Goal: Download file/media

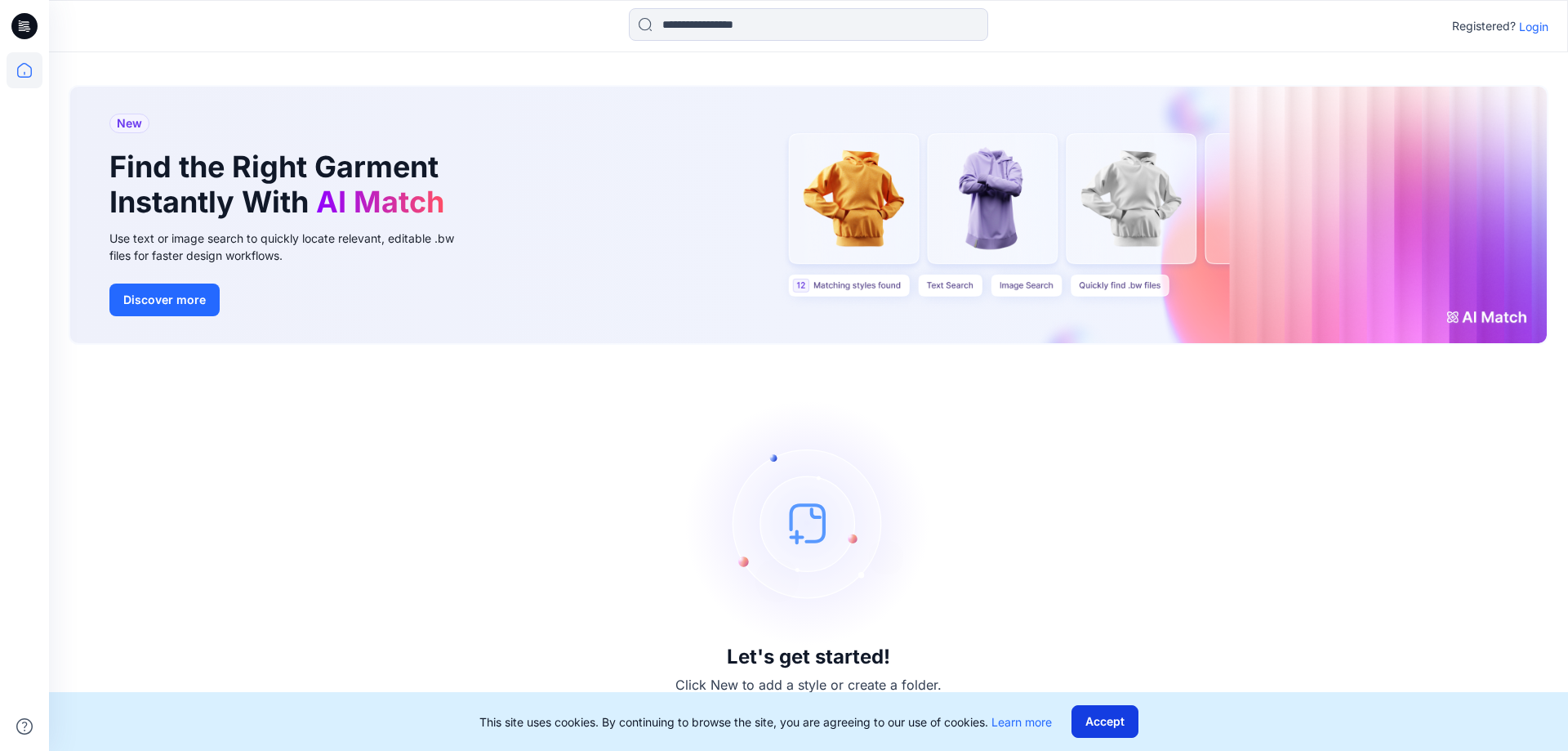
click at [1113, 713] on button "Accept" at bounding box center [1105, 722] width 67 height 33
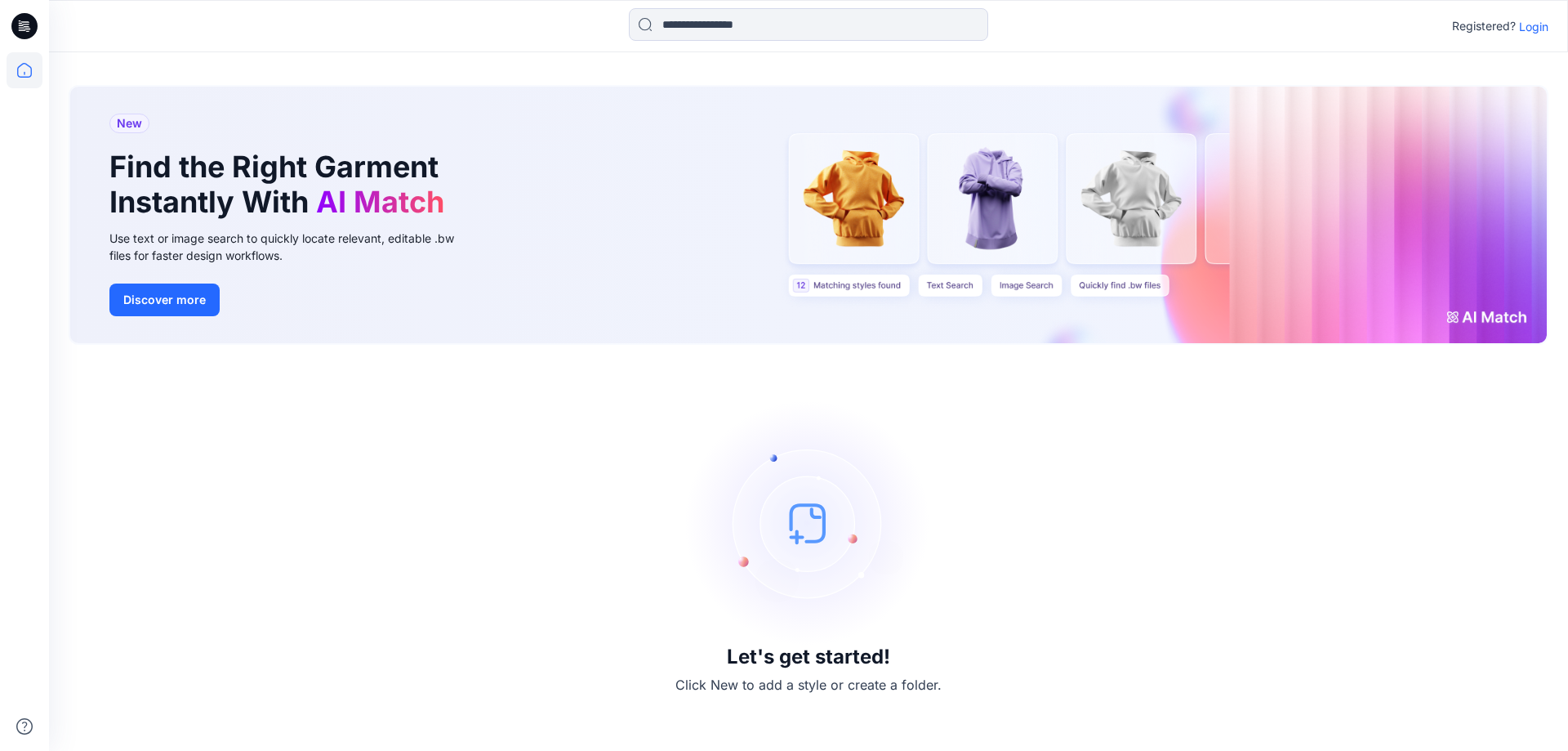
click at [1530, 28] on p "Login" at bounding box center [1534, 27] width 29 height 17
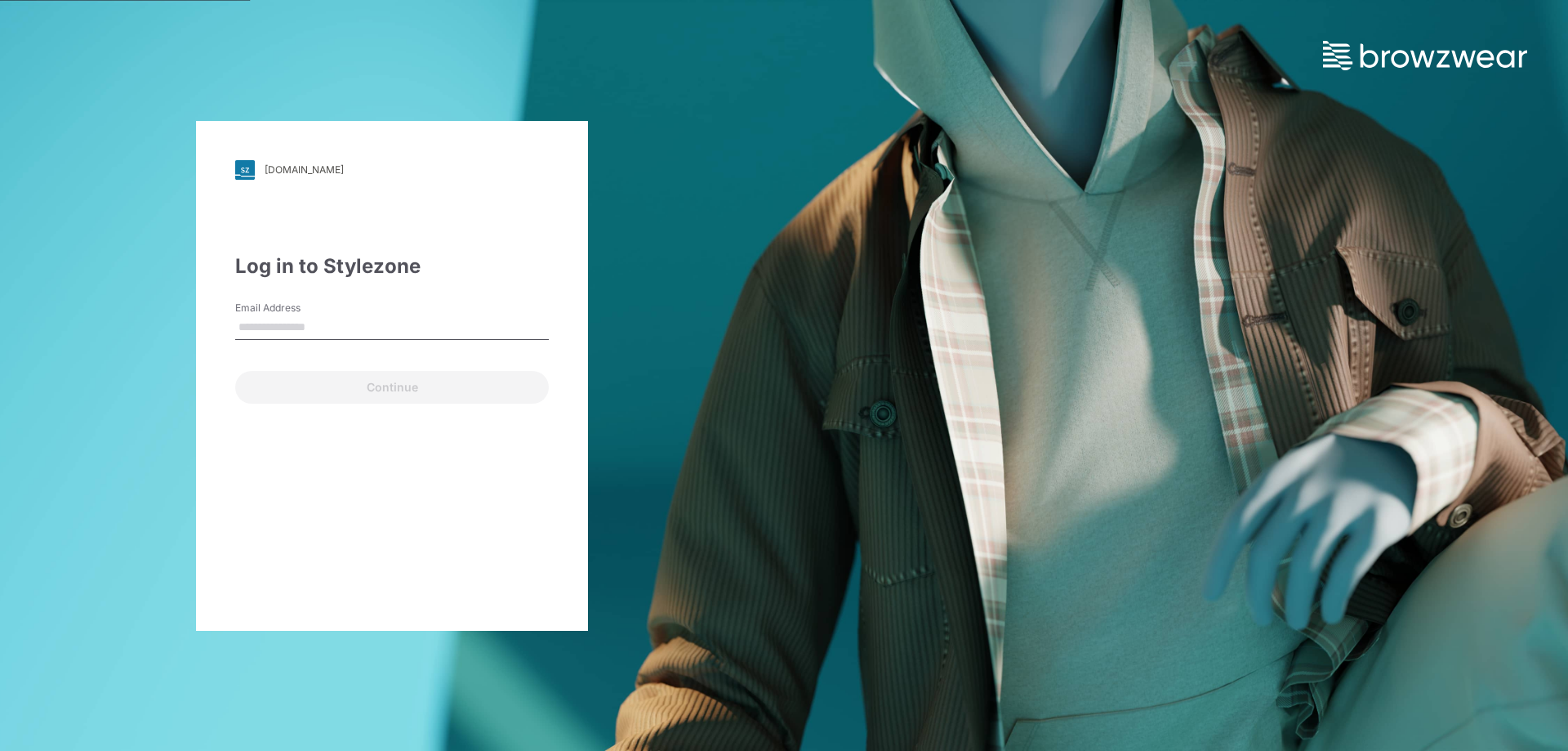
click at [327, 321] on input "Email Address" at bounding box center [392, 327] width 314 height 24
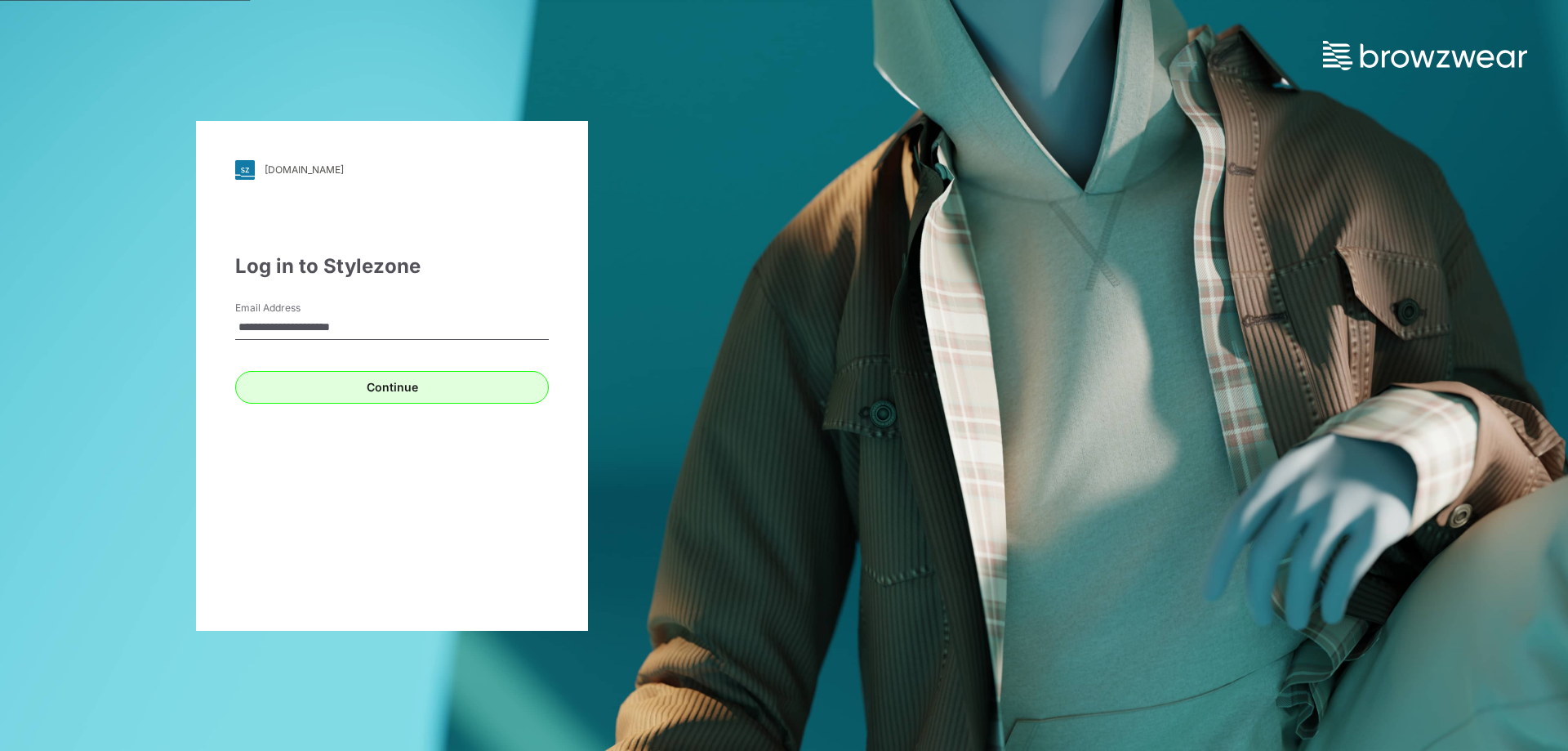
type input "**********"
click at [479, 377] on button "Continue" at bounding box center [392, 387] width 314 height 33
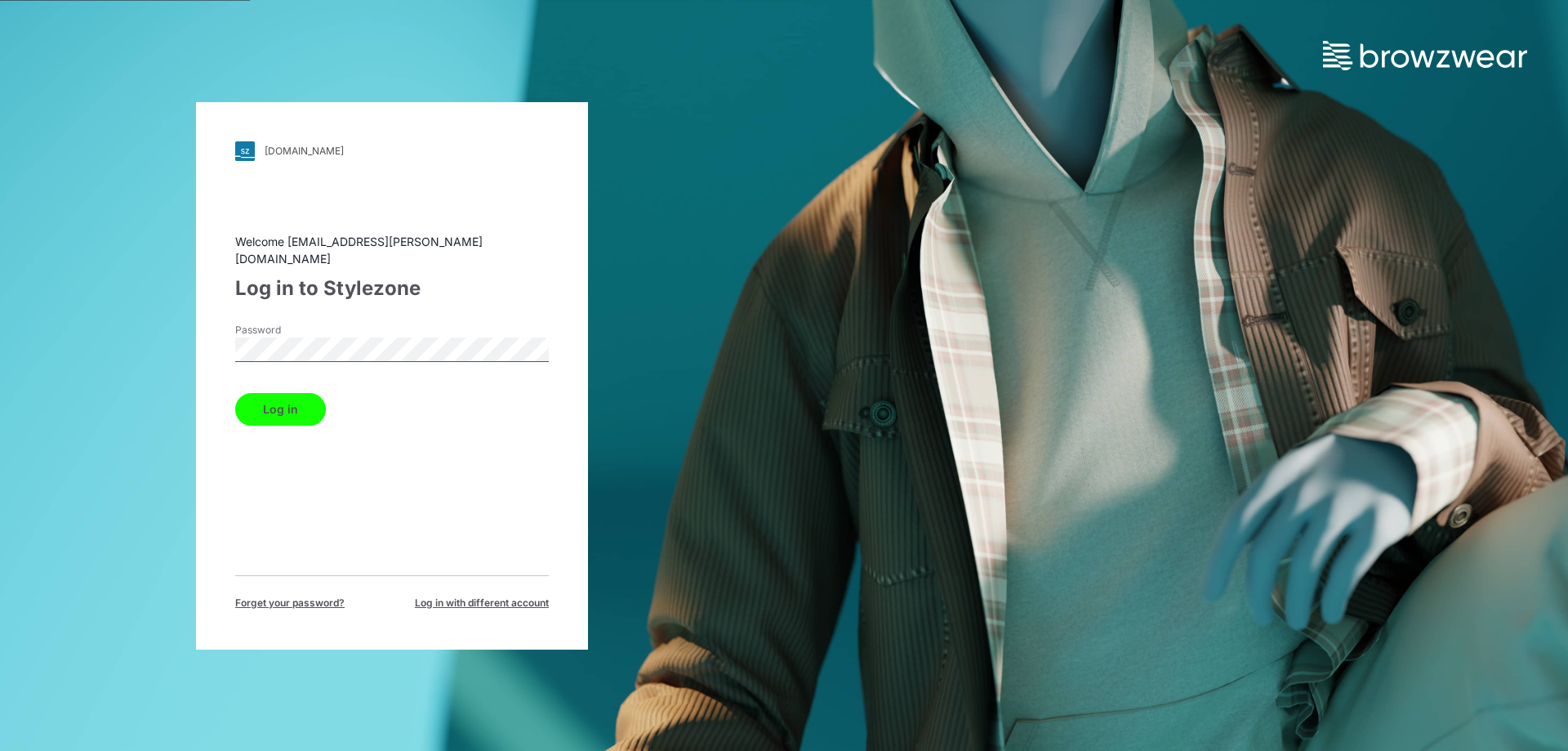
click at [236, 393] on button "Log in" at bounding box center [281, 410] width 91 height 33
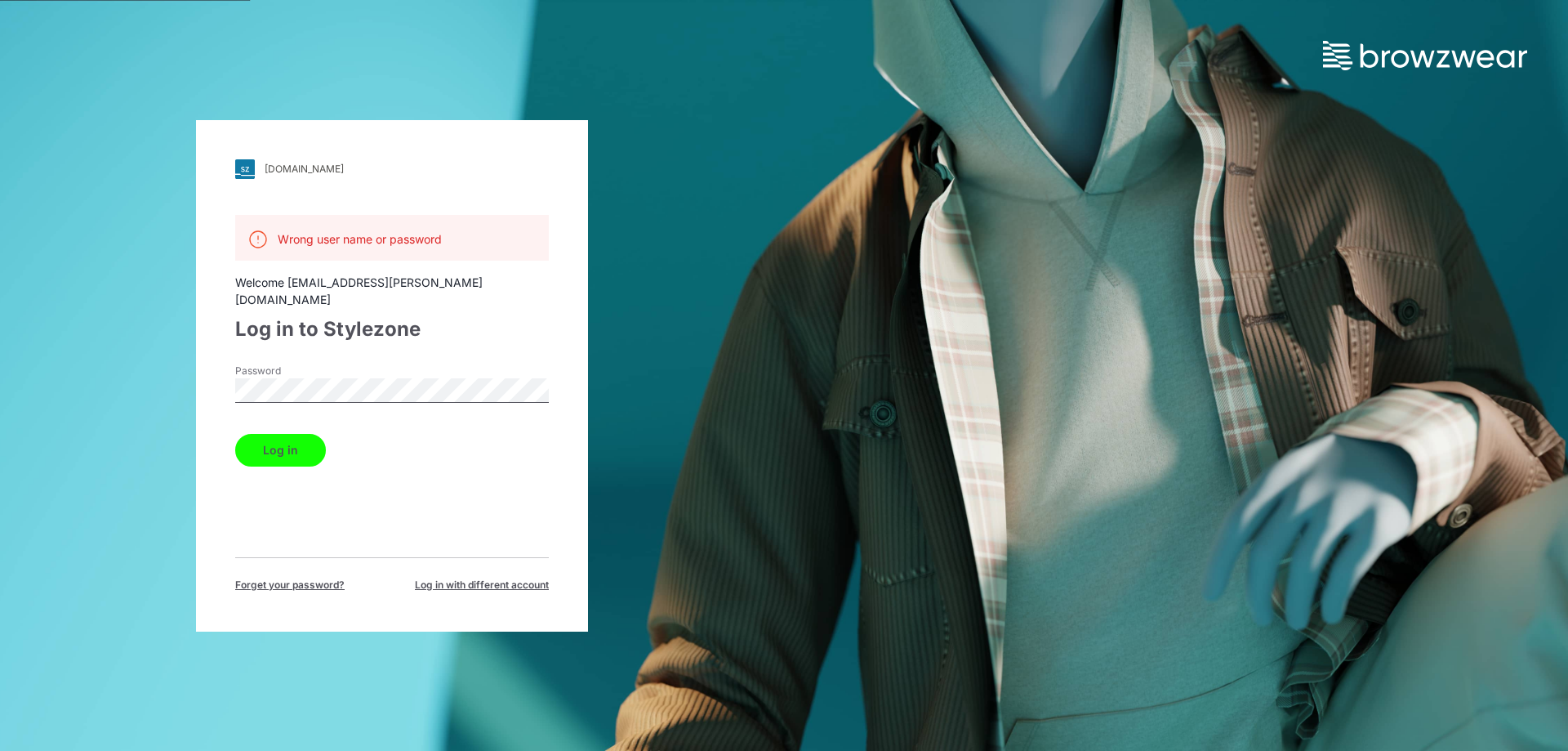
click at [203, 419] on div "[DOMAIN_NAME] Loading... Wrong user name or password Welcome [EMAIL_ADDRESS][PE…" at bounding box center [392, 376] width 392 height 511
click at [136, 356] on div "[DOMAIN_NAME] Loading... Wrong user name or password Welcome [EMAIL_ADDRESS][PE…" at bounding box center [392, 375] width 784 height 751
click at [269, 435] on button "Log in" at bounding box center [281, 450] width 91 height 33
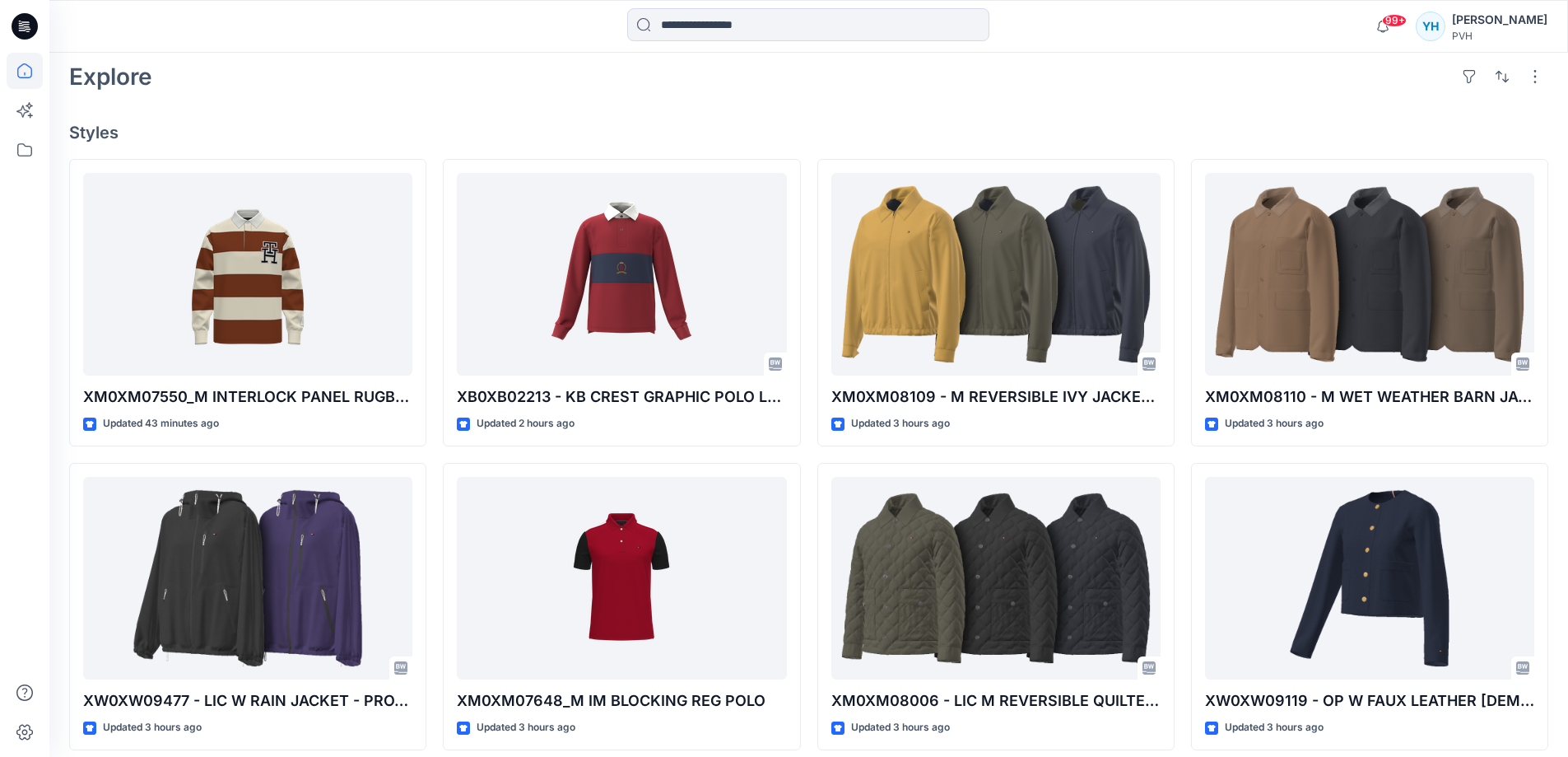
scroll to position [360, 0]
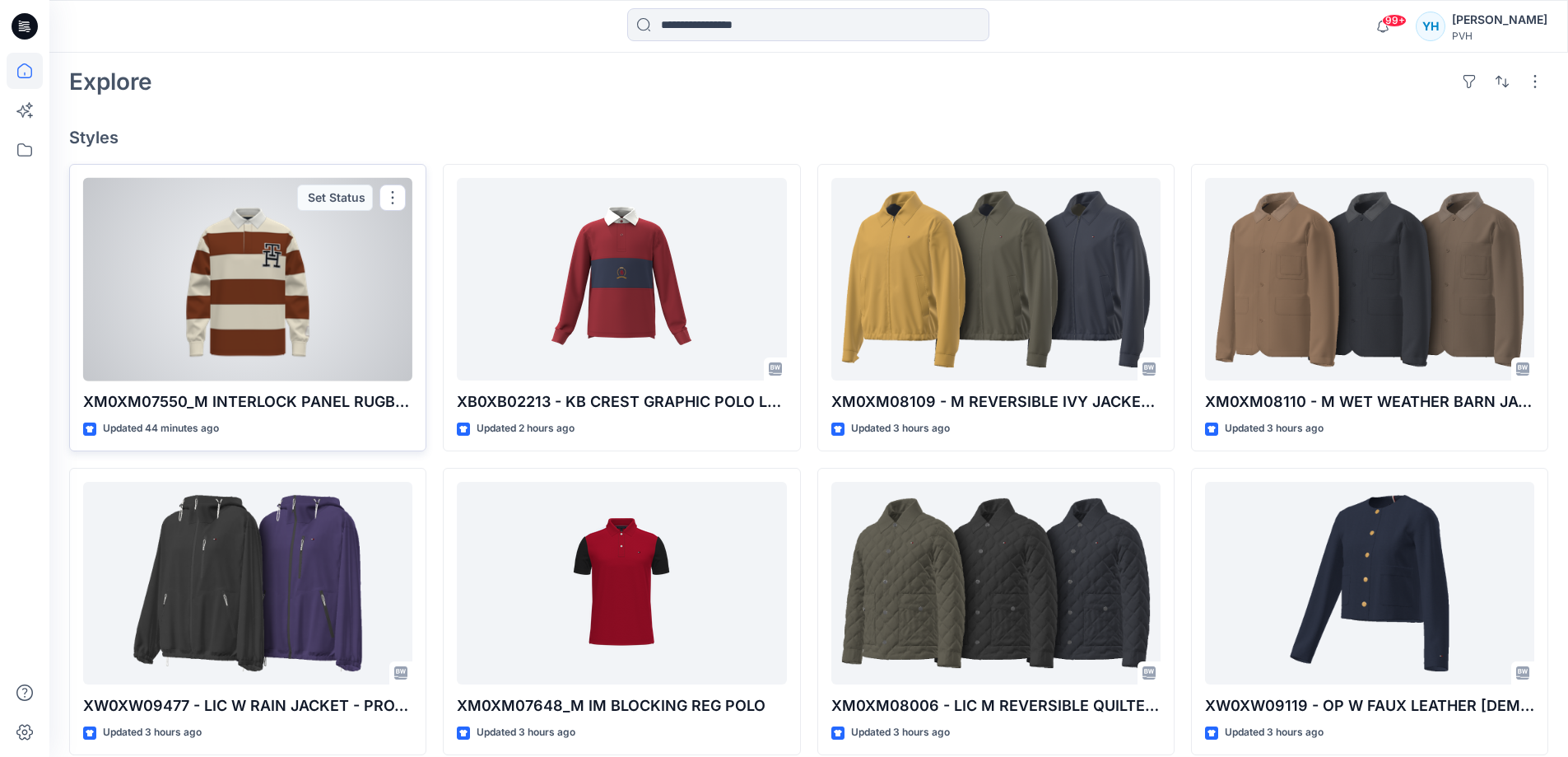
click at [321, 287] on div at bounding box center [247, 279] width 329 height 203
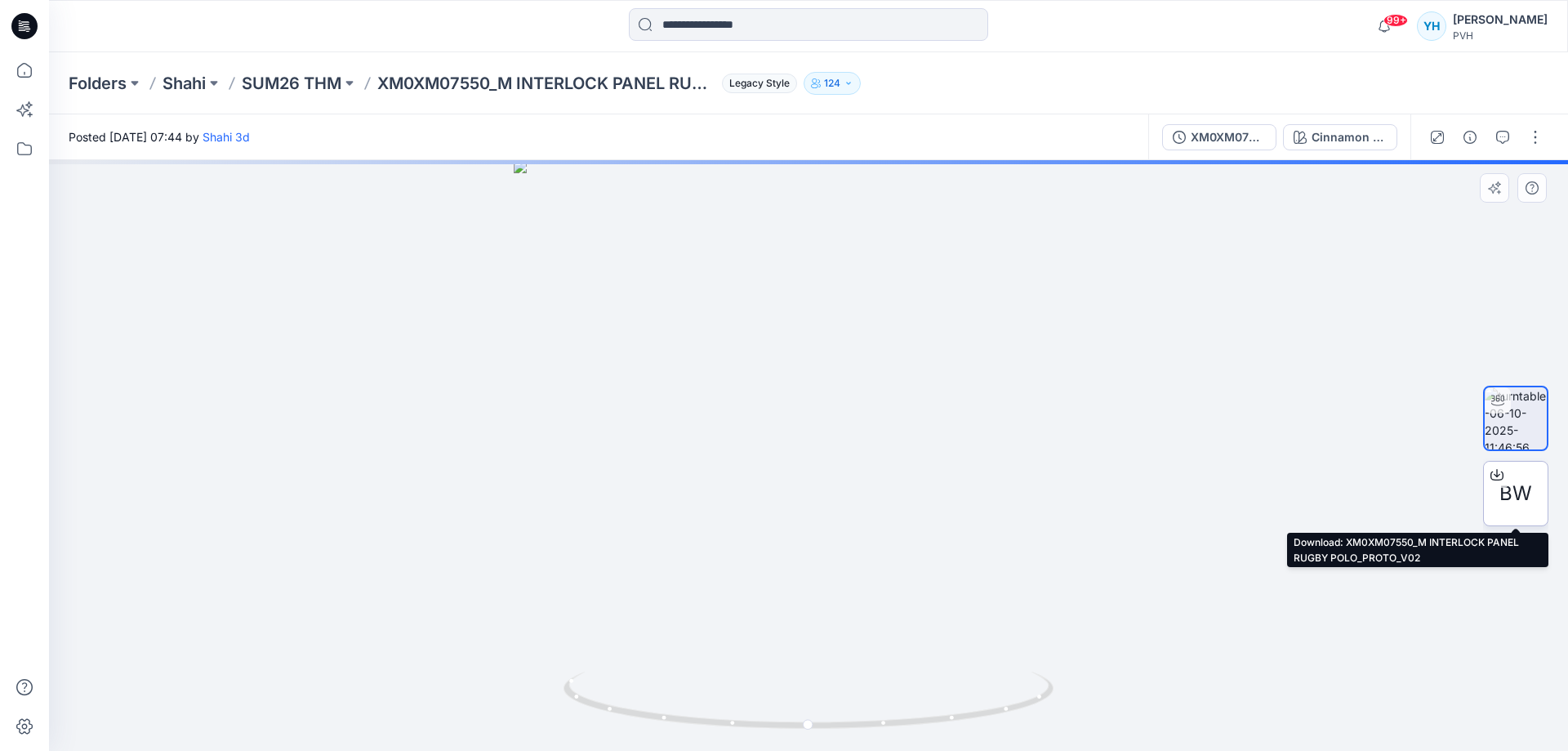
click at [1526, 487] on span "BW" at bounding box center [1516, 494] width 33 height 29
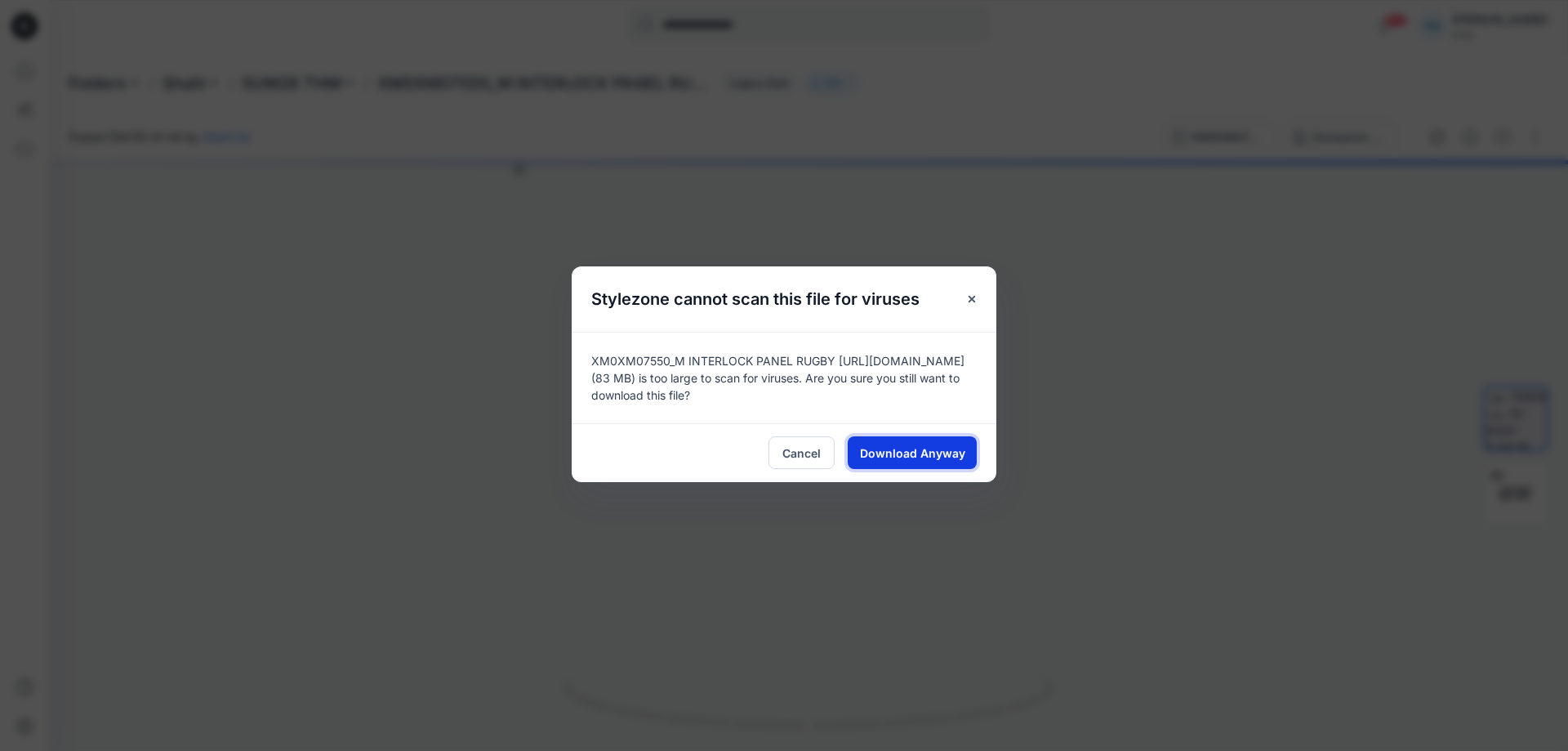
click at [955, 456] on span "Download Anyway" at bounding box center [913, 453] width 106 height 17
